Goal: Transaction & Acquisition: Purchase product/service

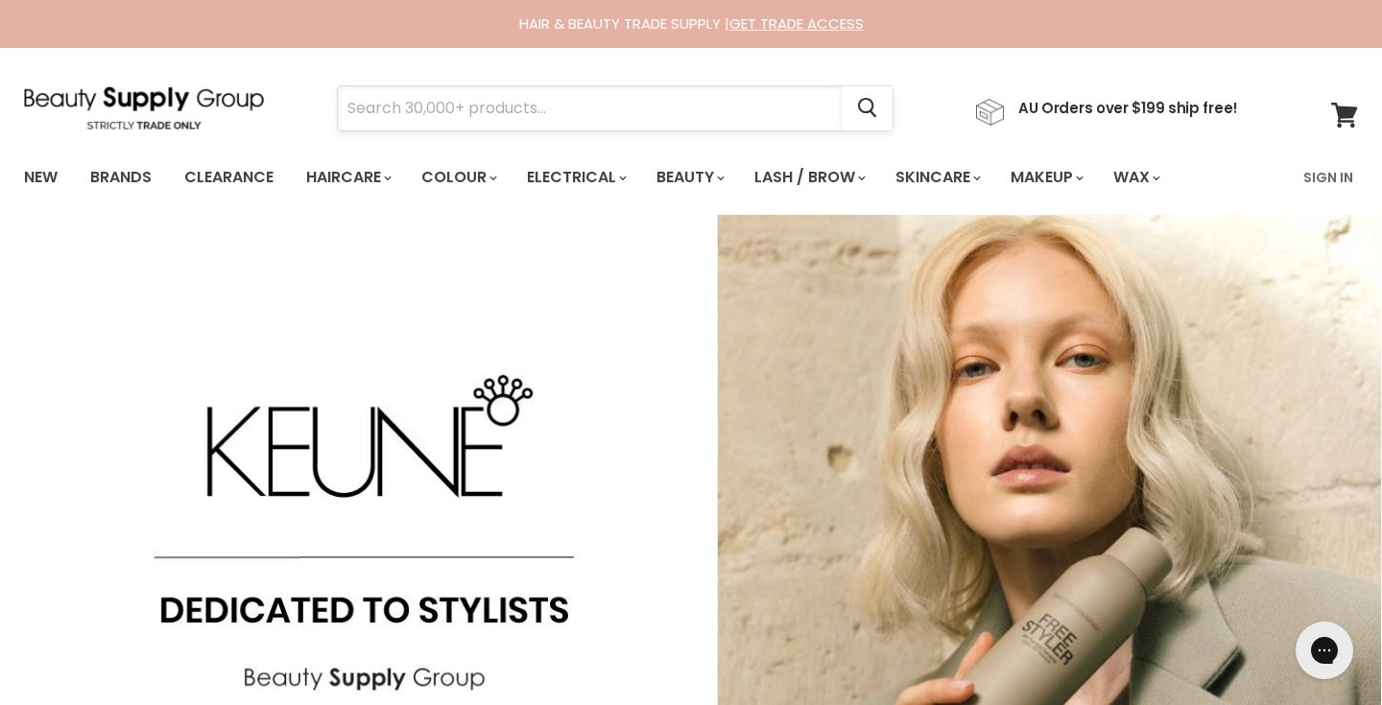
click at [522, 106] on input "Search" at bounding box center [590, 108] width 504 height 44
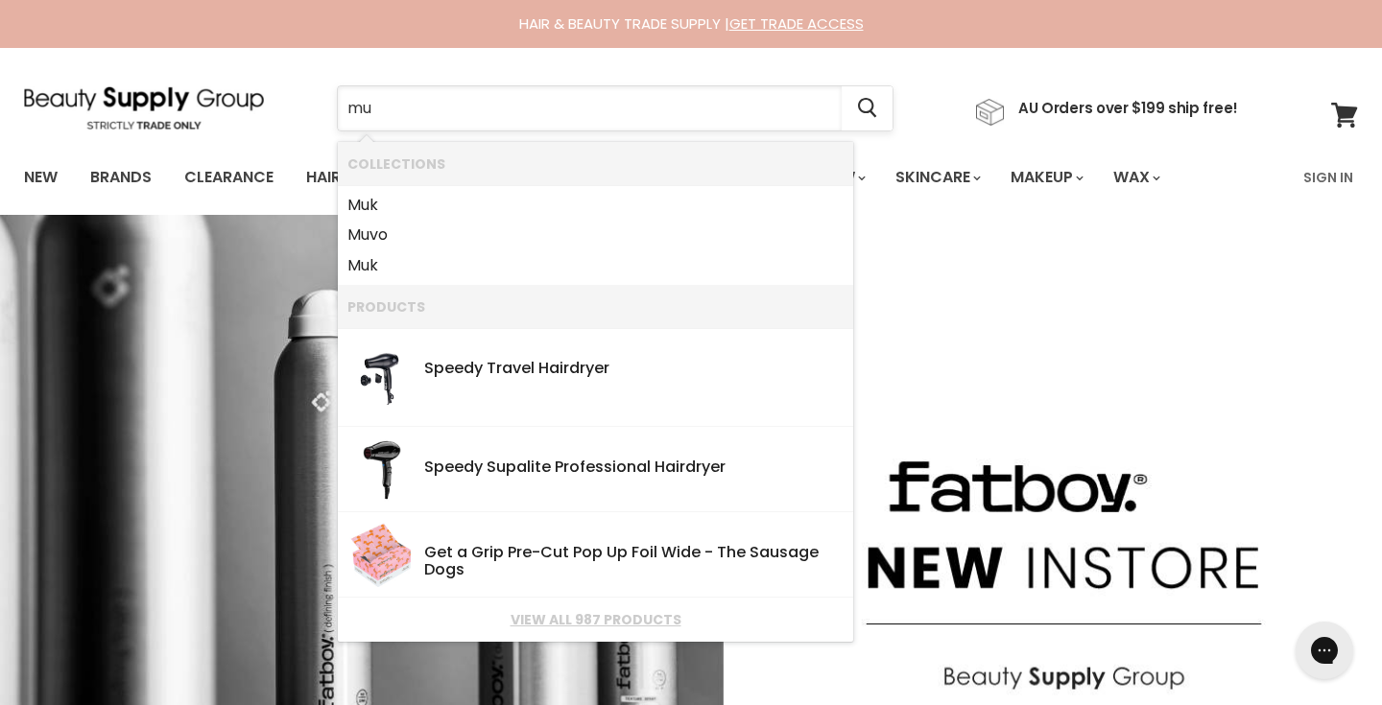
type input "muk"
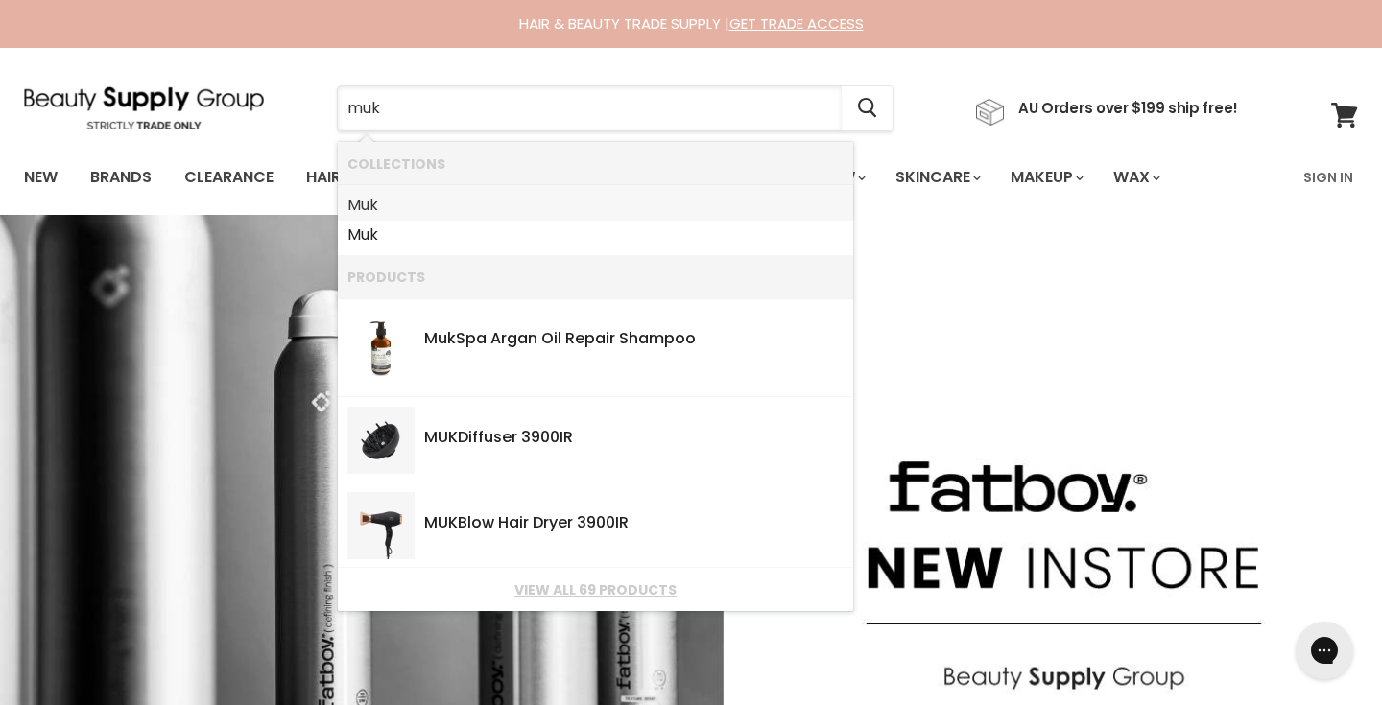
click at [429, 204] on link "Muk" at bounding box center [595, 205] width 496 height 31
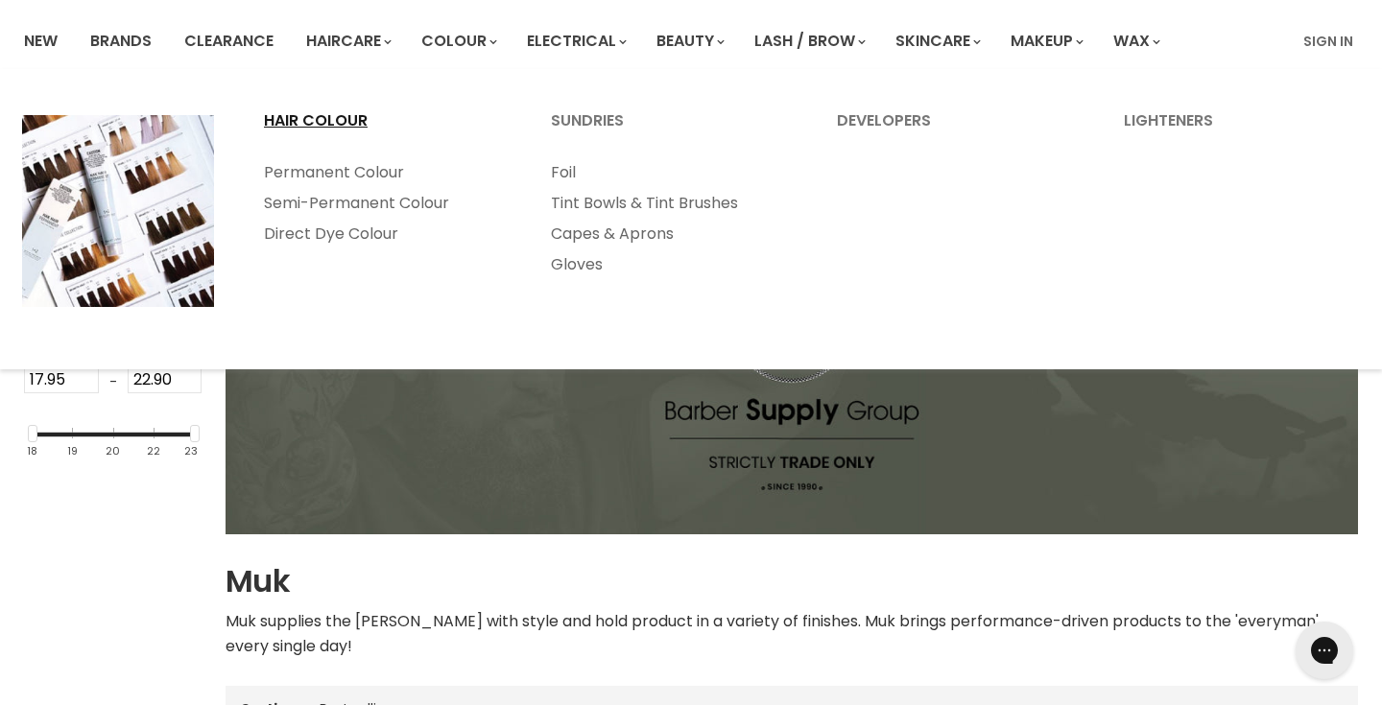
scroll to position [146, 0]
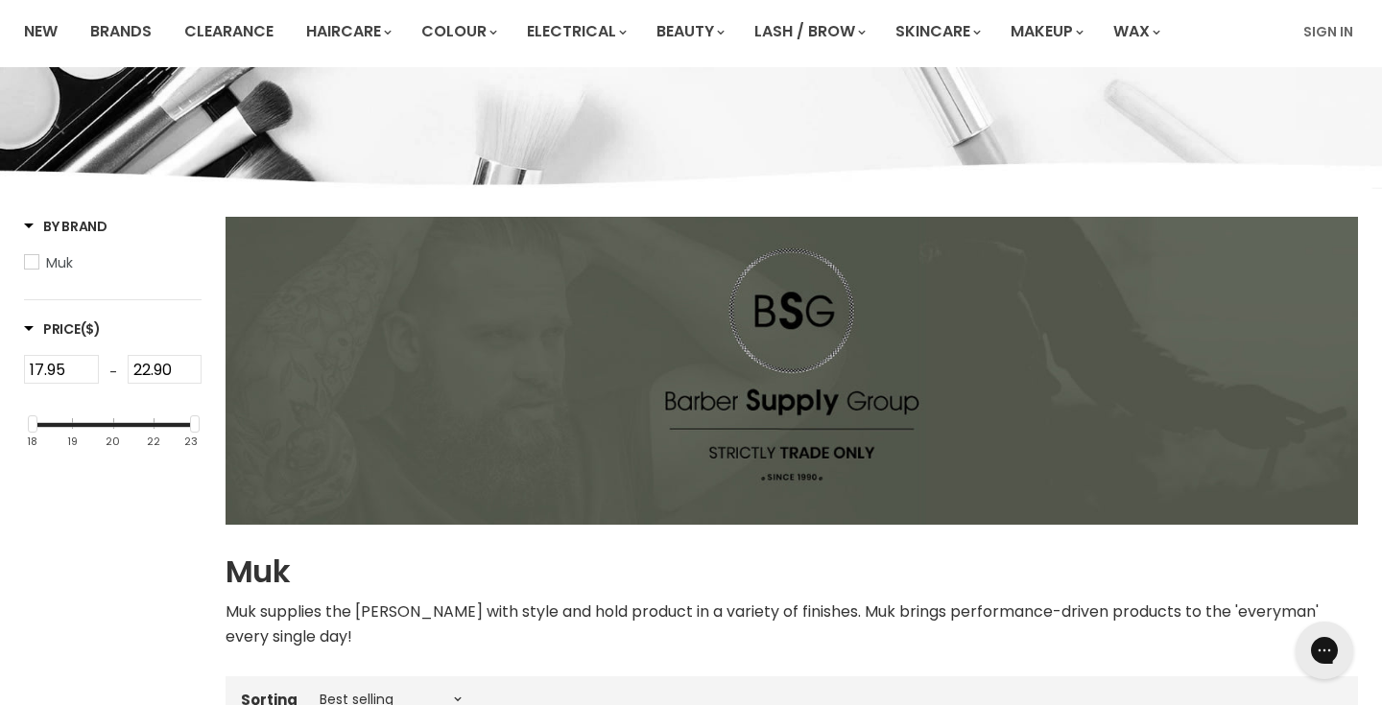
click at [507, 616] on span "Muk supplies the barber with style and hold product in a variety of finishes. M…" at bounding box center [771, 624] width 1093 height 47
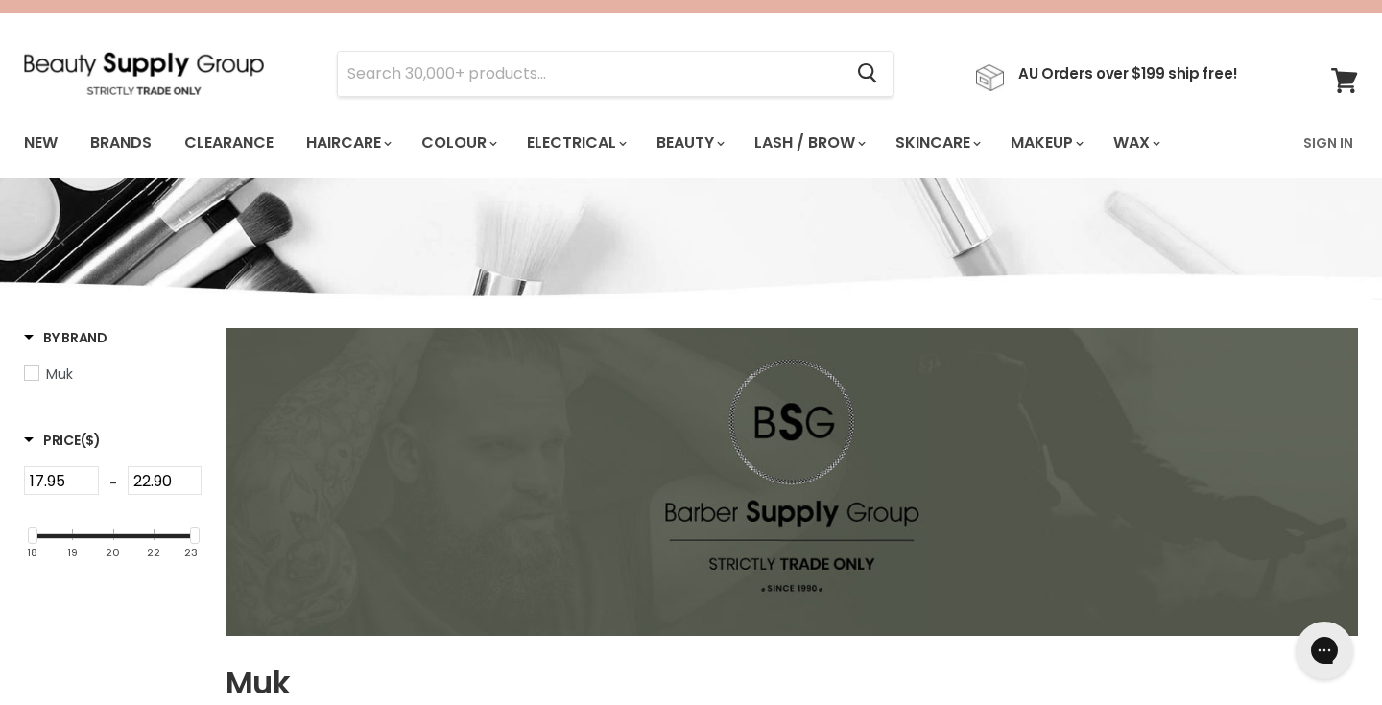
scroll to position [0, 0]
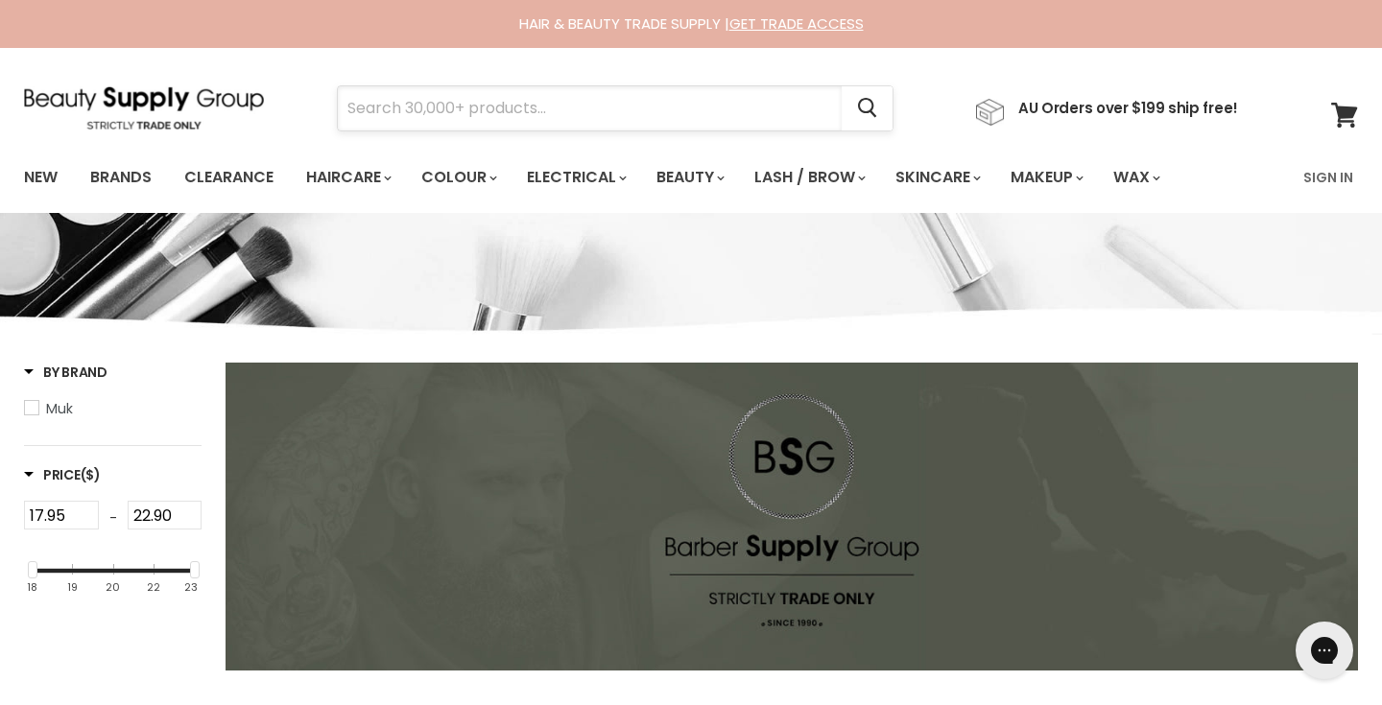
click at [538, 106] on input "Search" at bounding box center [590, 108] width 504 height 44
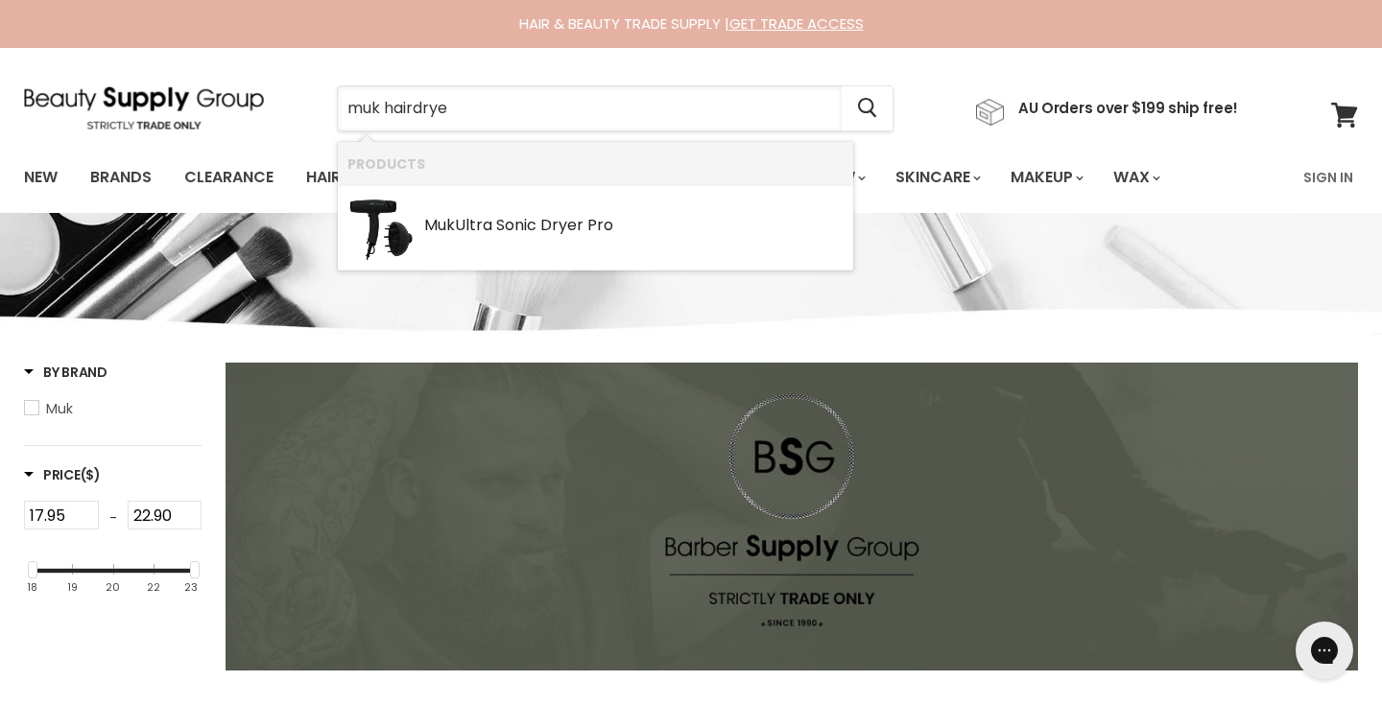
type input "muk hairdryer"
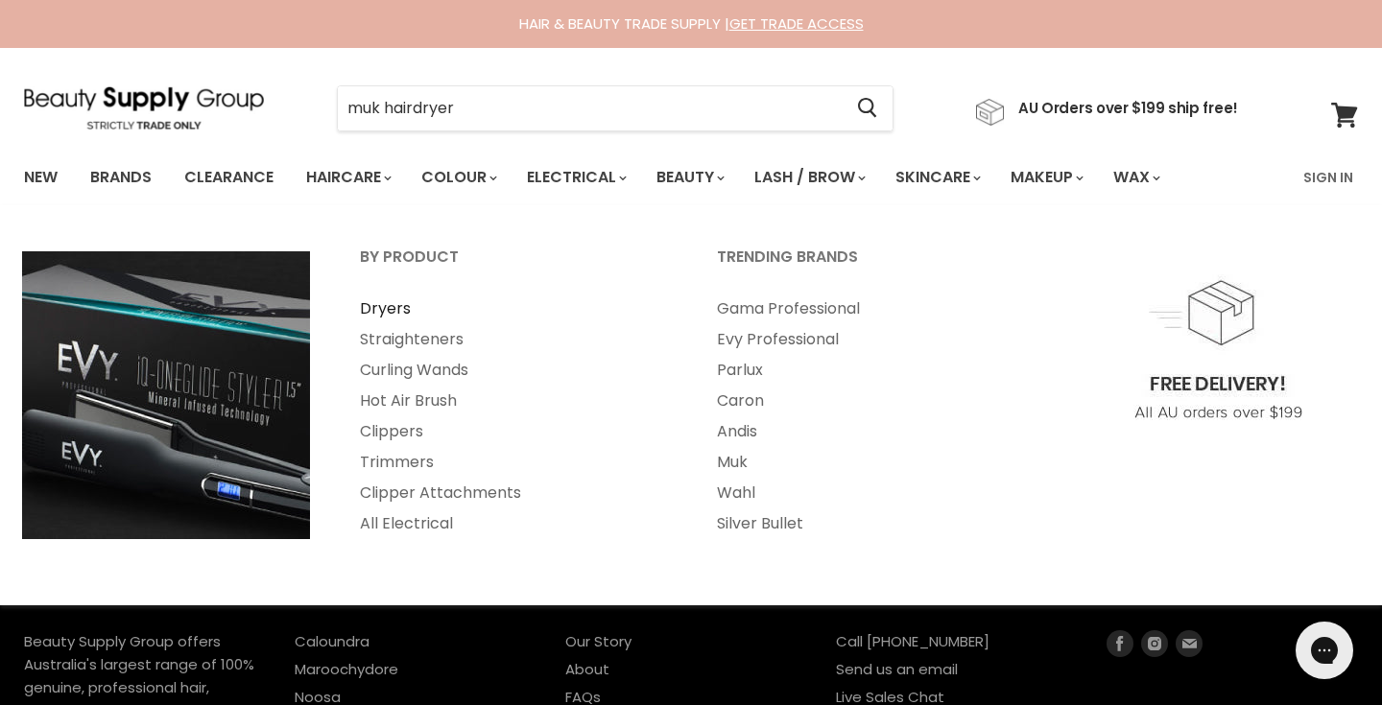
click at [387, 303] on link "Dryers" at bounding box center [512, 309] width 353 height 31
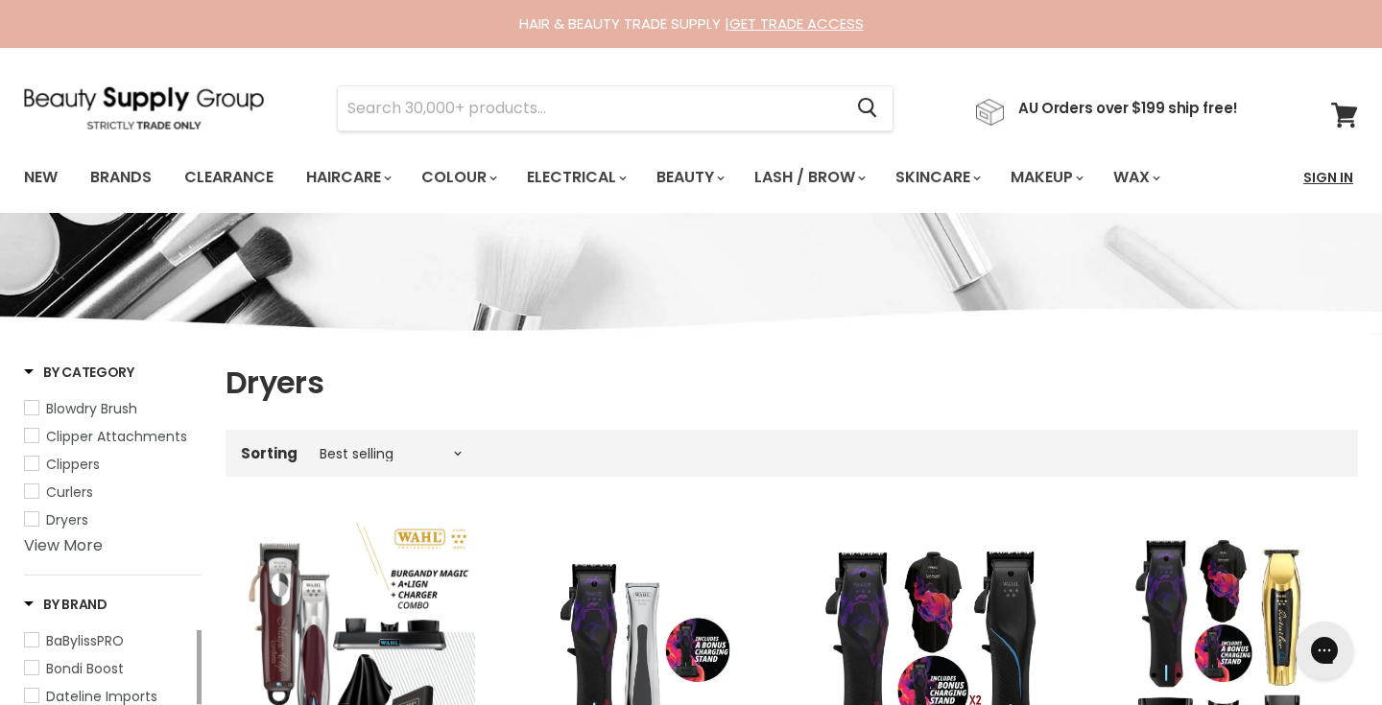
click at [1338, 181] on link "Sign In" at bounding box center [1327, 177] width 73 height 40
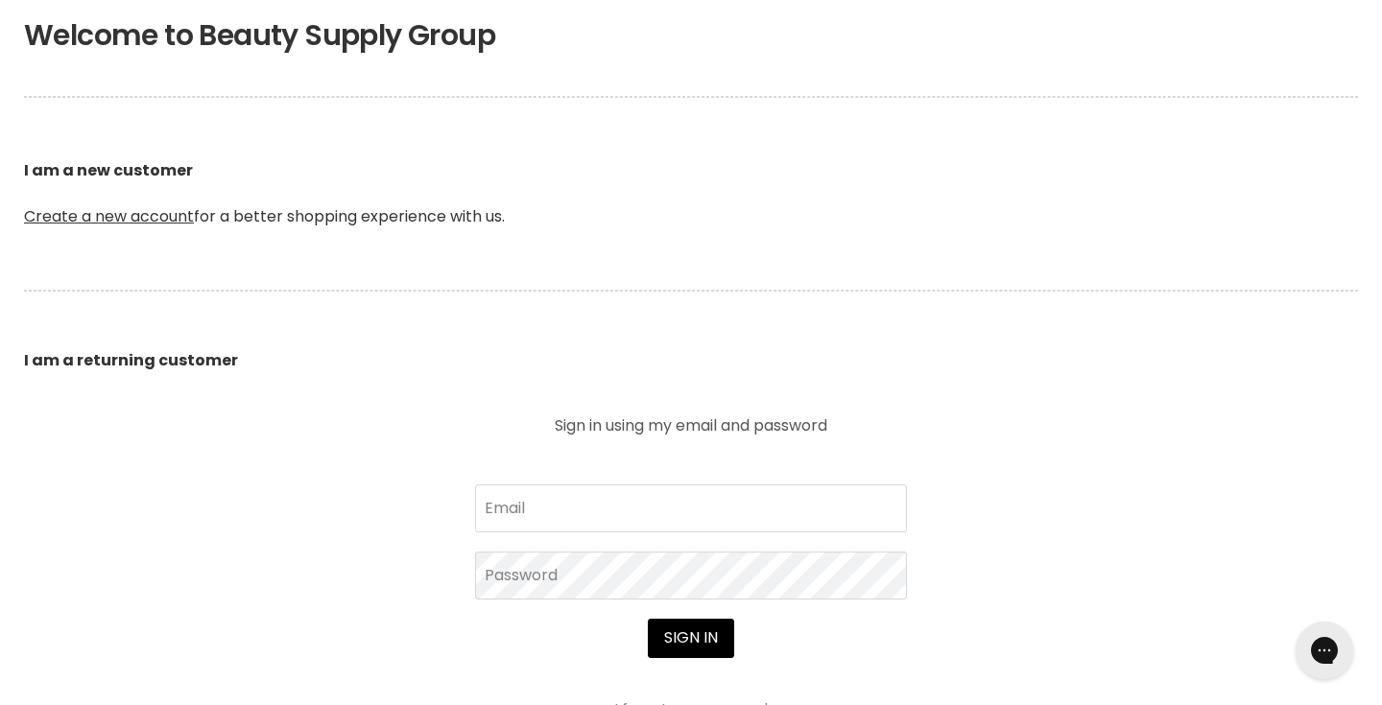
scroll to position [406, 0]
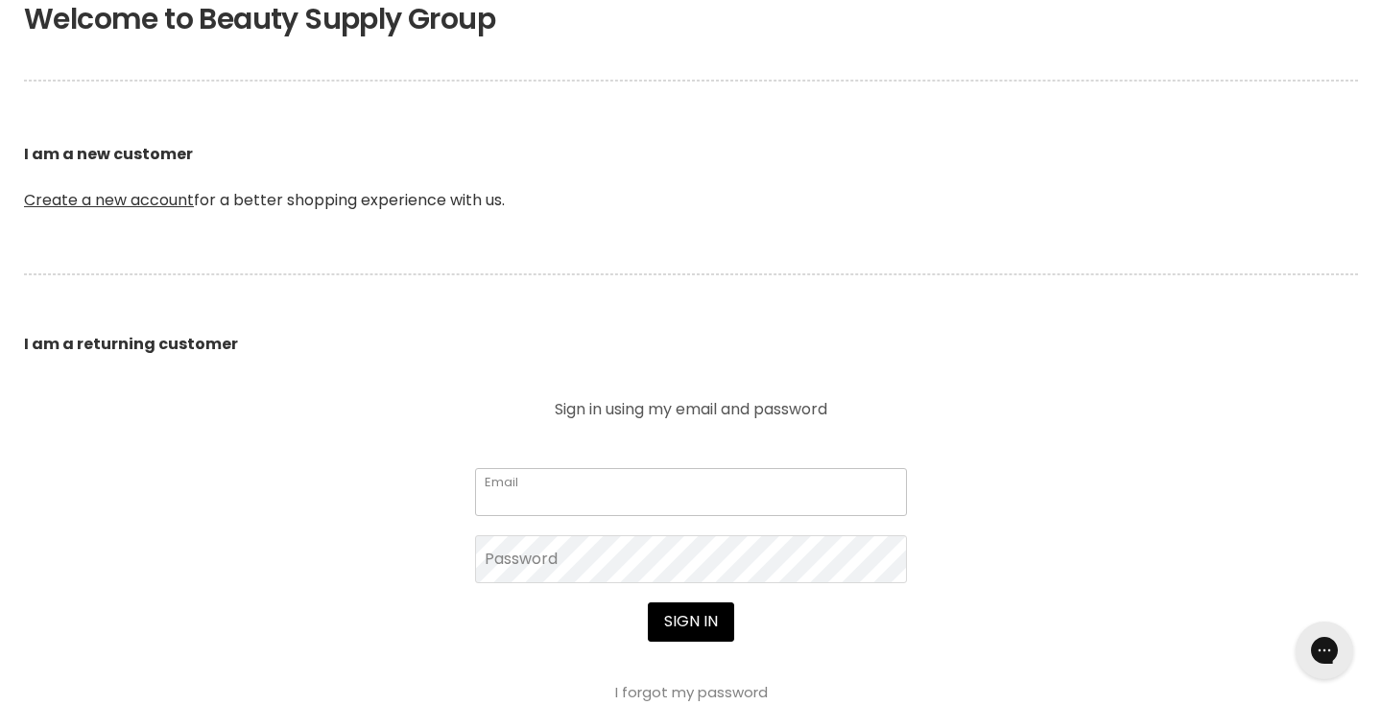
click at [650, 484] on input "Email" at bounding box center [691, 492] width 432 height 48
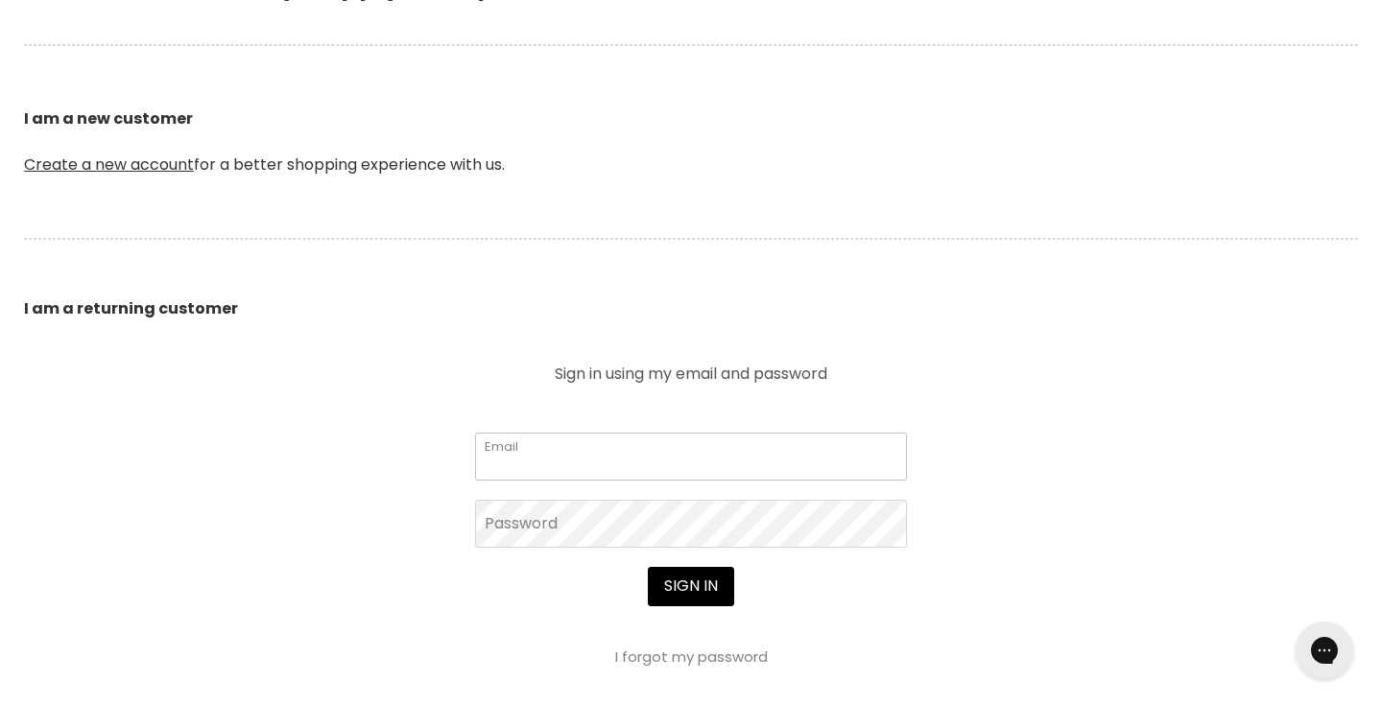
scroll to position [444, 0]
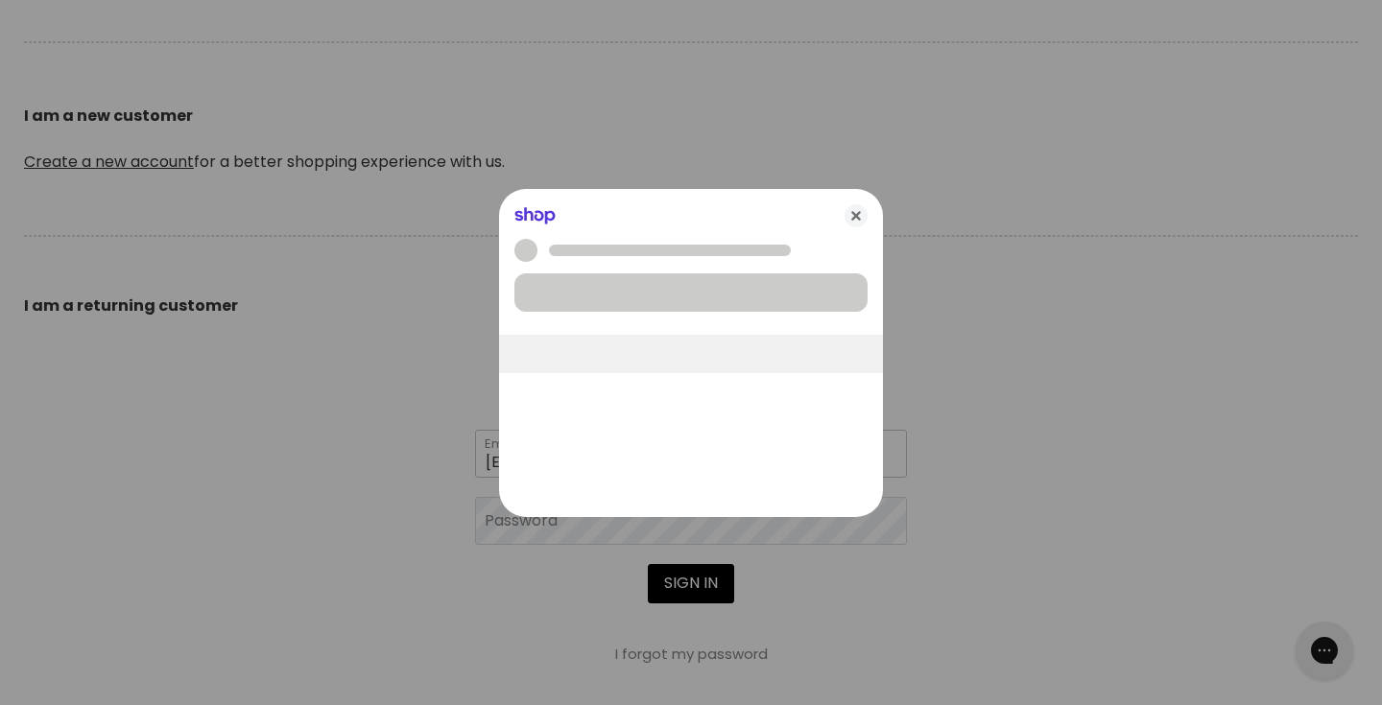
type input "[EMAIL_ADDRESS][DOMAIN_NAME]"
click at [564, 569] on div at bounding box center [691, 352] width 1382 height 705
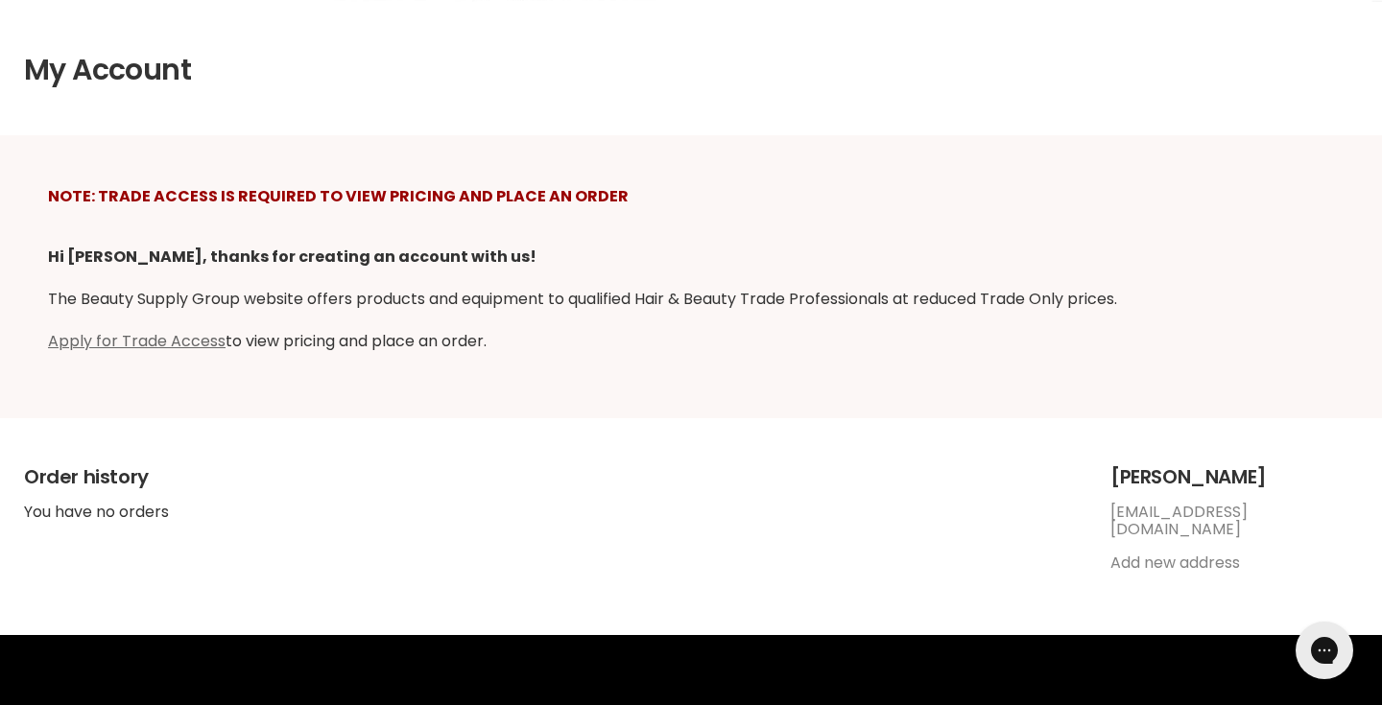
scroll to position [379, 0]
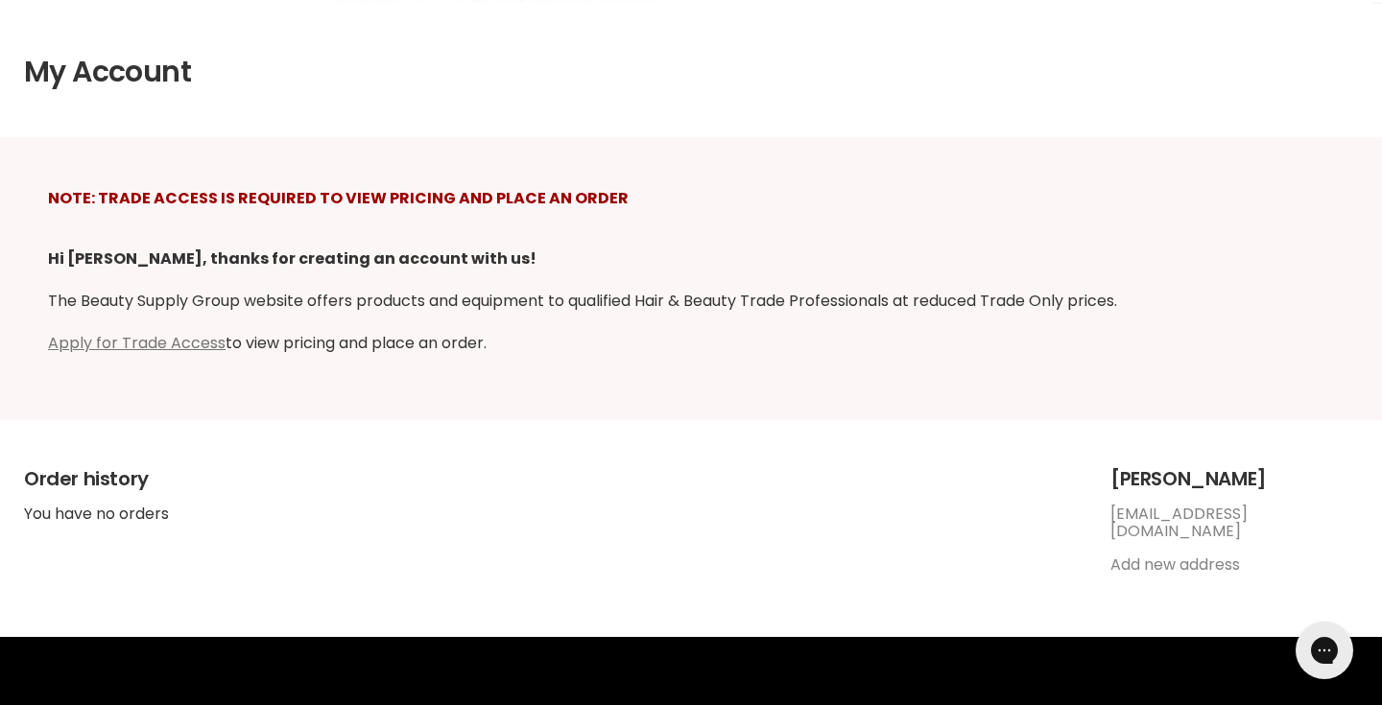
click at [132, 344] on link "Apply for Trade Access" at bounding box center [136, 343] width 177 height 22
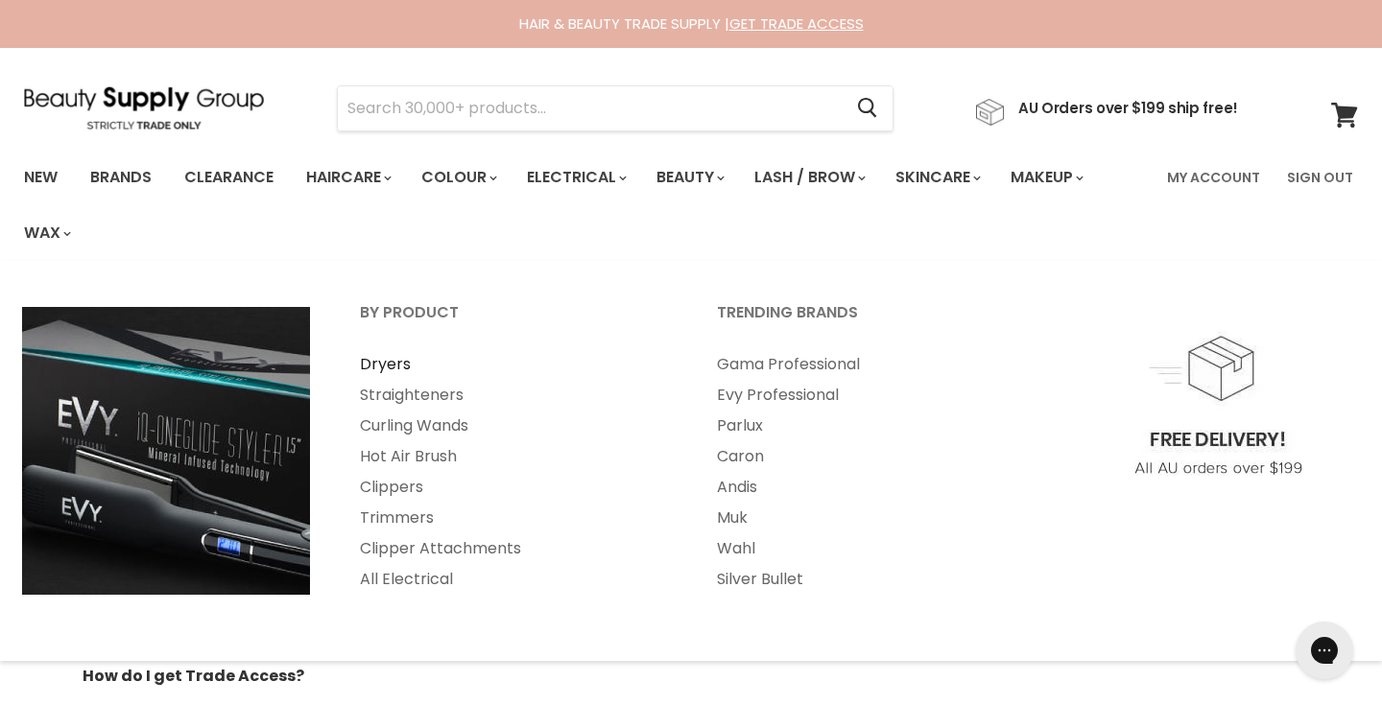
click at [392, 361] on link "Dryers" at bounding box center [512, 364] width 353 height 31
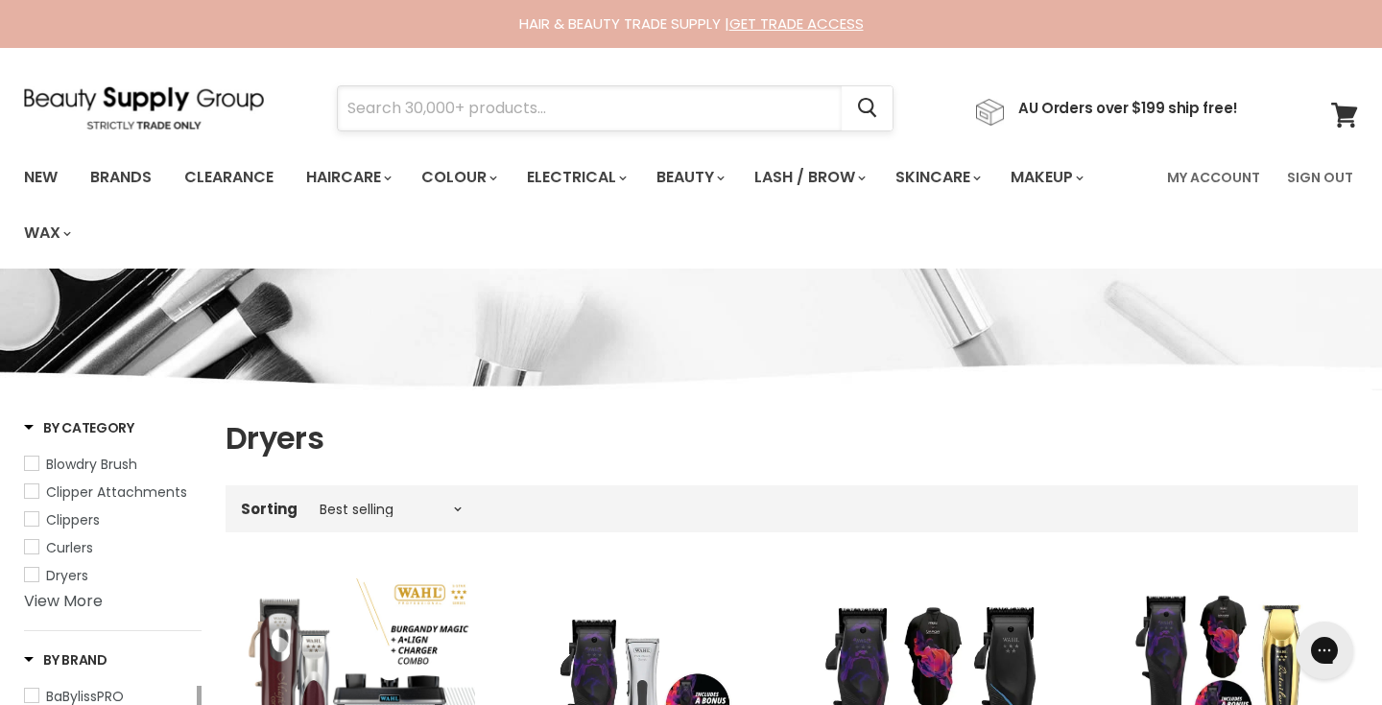
click at [578, 117] on input "Search" at bounding box center [590, 108] width 504 height 44
type input "mer"
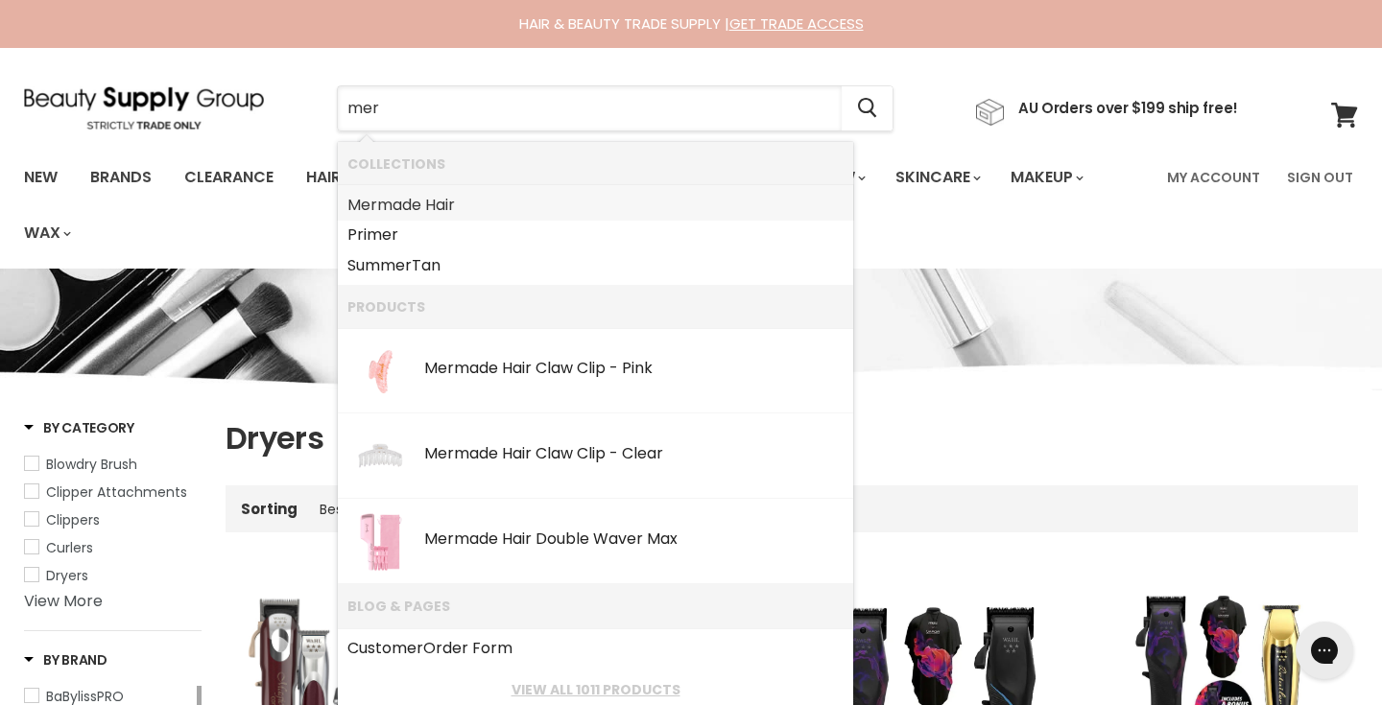
click at [484, 196] on link "Mer made Hair" at bounding box center [595, 205] width 496 height 31
